Goal: Information Seeking & Learning: Learn about a topic

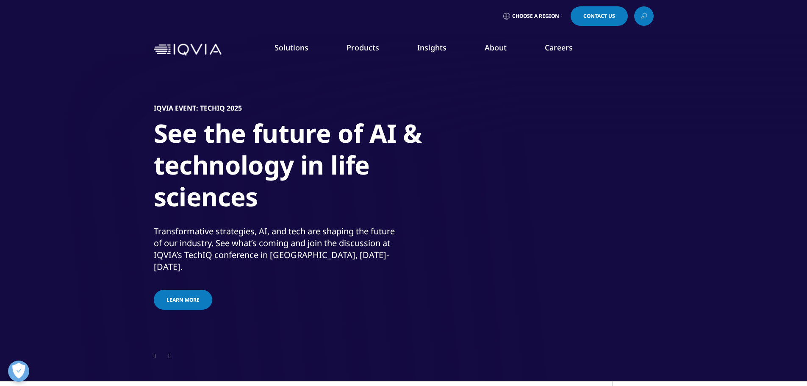
click at [189, 301] on link "Learn more" at bounding box center [183, 300] width 58 height 20
click at [192, 296] on span "Learn more" at bounding box center [182, 299] width 33 height 7
click at [171, 353] on icon at bounding box center [170, 356] width 2 height 6
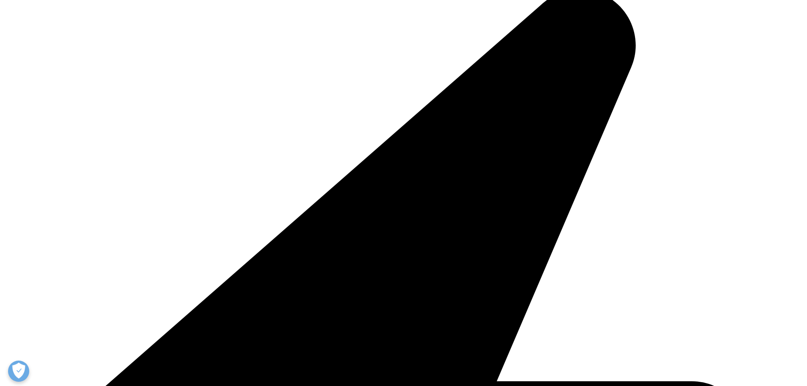
scroll to position [212, 0]
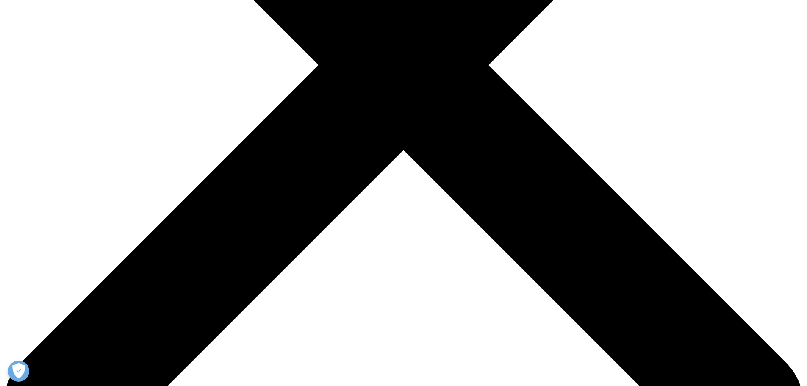
scroll to position [169, 0]
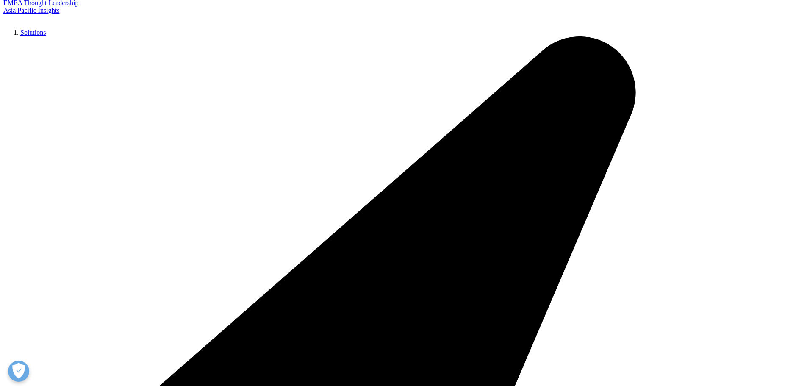
drag, startPoint x: 665, startPoint y: 248, endPoint x: 643, endPoint y: 248, distance: 21.6
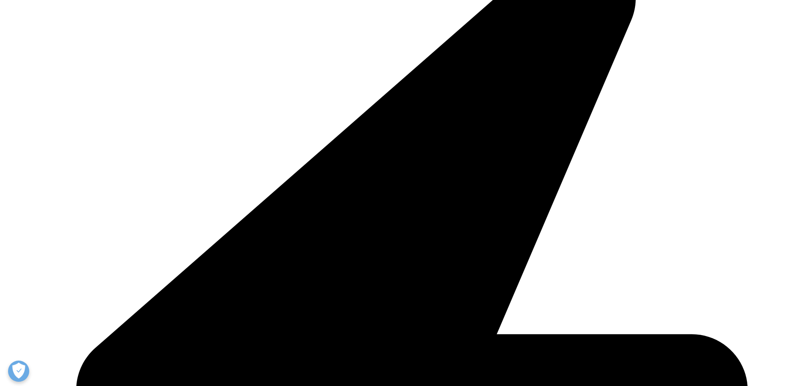
scroll to position [212, 0]
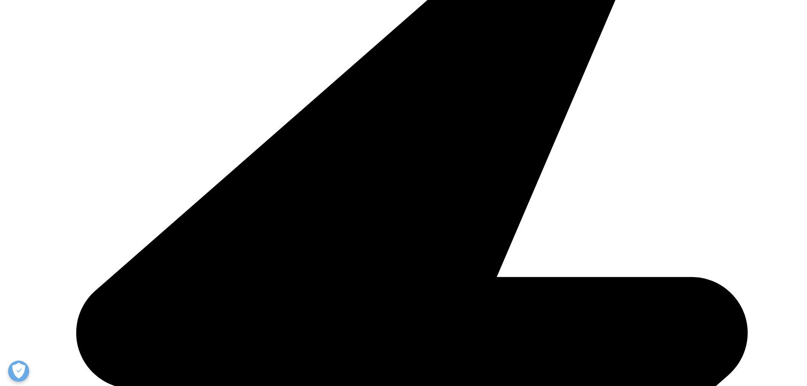
scroll to position [339, 0]
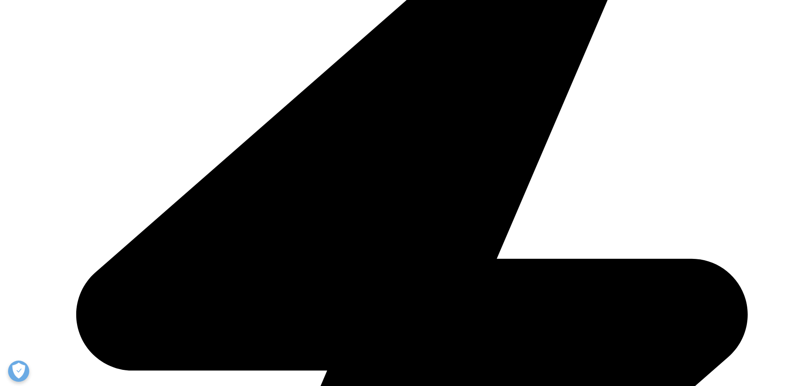
drag, startPoint x: 351, startPoint y: 128, endPoint x: 219, endPoint y: 117, distance: 132.3
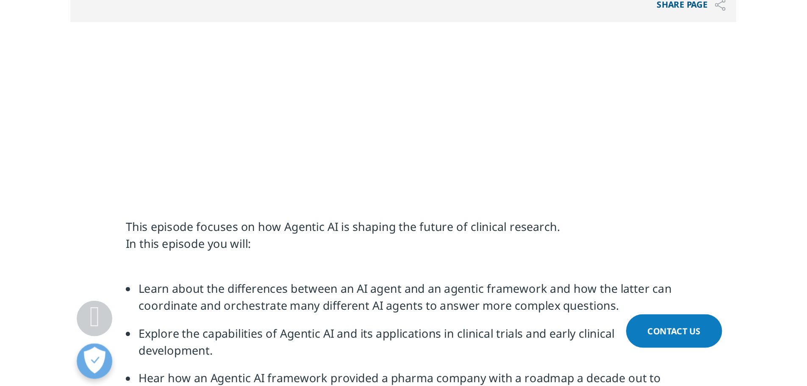
scroll to position [339, 0]
